Goal: Entertainment & Leisure: Consume media (video, audio)

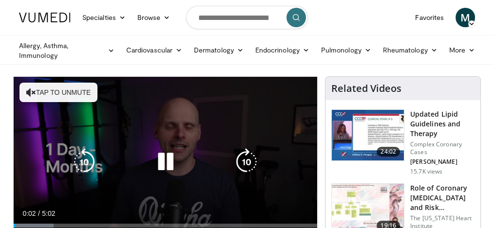
click at [55, 93] on button "Tap to unmute" at bounding box center [58, 92] width 78 height 19
